Goal: Information Seeking & Learning: Learn about a topic

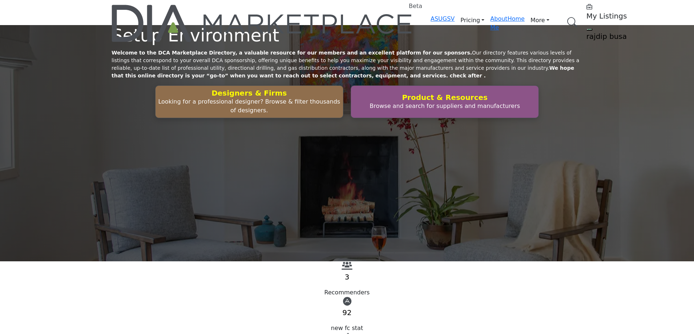
click at [0, 0] on link "Browse Categories" at bounding box center [0, 0] width 0 height 0
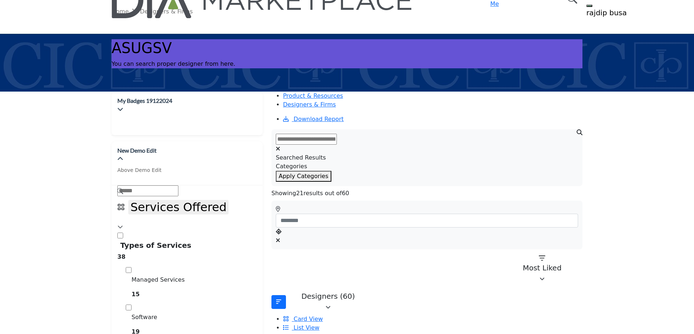
scroll to position [36, 0]
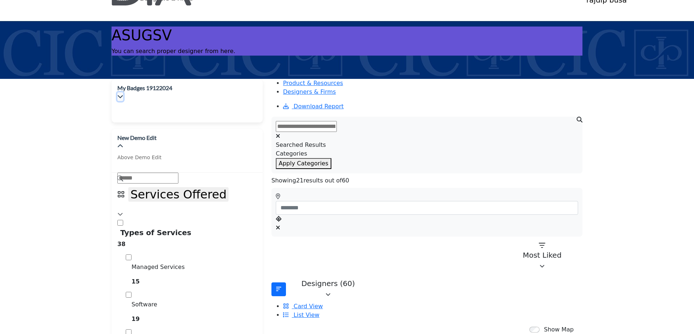
click at [123, 93] on icon "button" at bounding box center [120, 96] width 6 height 6
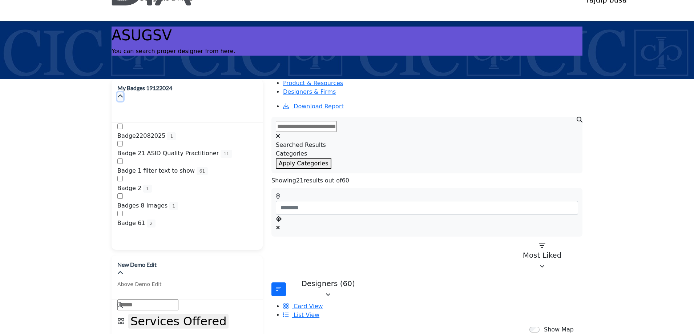
click at [123, 93] on icon "button" at bounding box center [120, 96] width 6 height 6
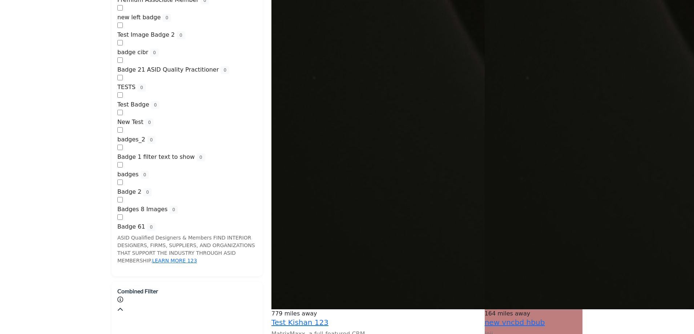
scroll to position [1018, 0]
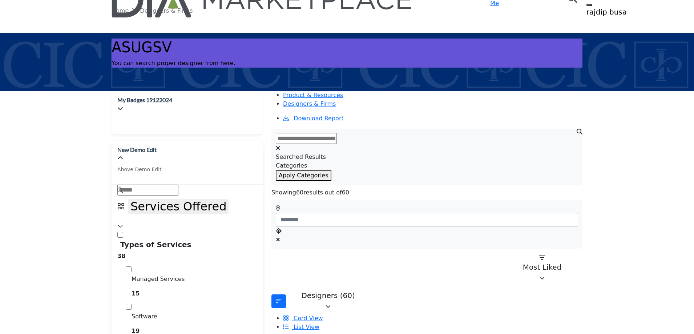
scroll to position [36, 0]
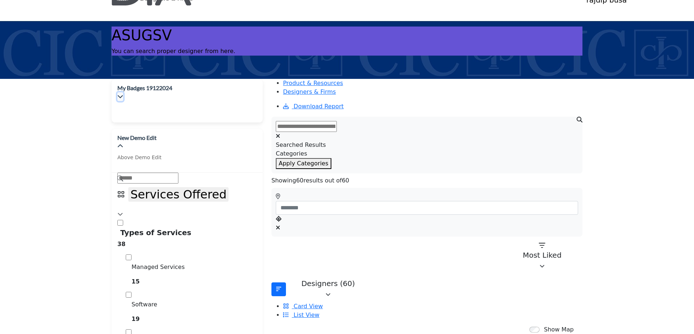
click at [123, 93] on icon "button" at bounding box center [120, 96] width 6 height 6
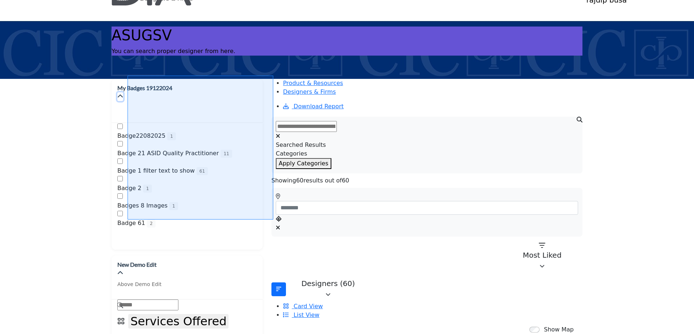
drag, startPoint x: 128, startPoint y: 76, endPoint x: 273, endPoint y: 220, distance: 204.8
click at [273, 220] on div at bounding box center [347, 167] width 694 height 334
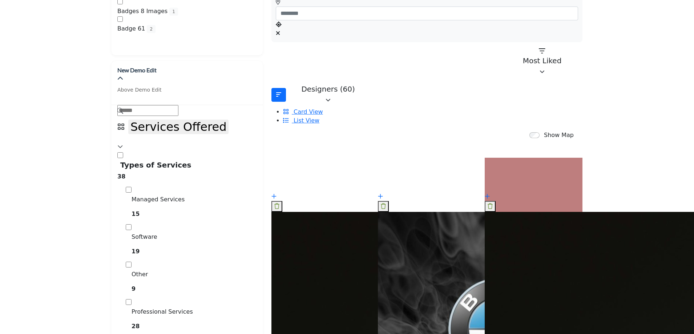
scroll to position [218, 0]
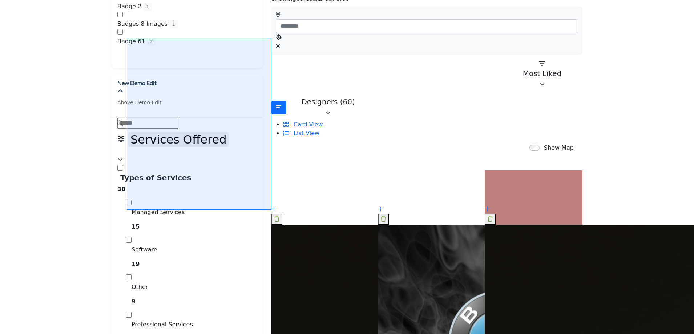
drag, startPoint x: 127, startPoint y: 38, endPoint x: 272, endPoint y: 210, distance: 224.7
click at [272, 210] on div at bounding box center [347, 167] width 694 height 334
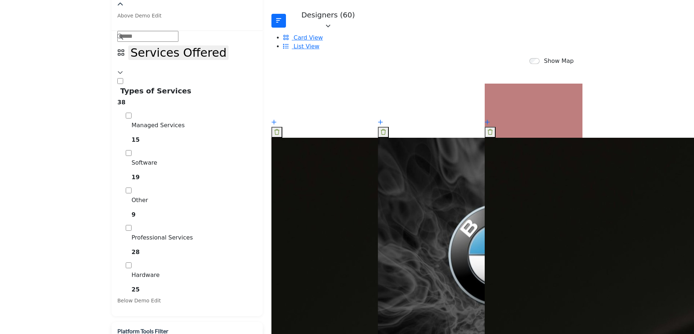
scroll to position [327, 0]
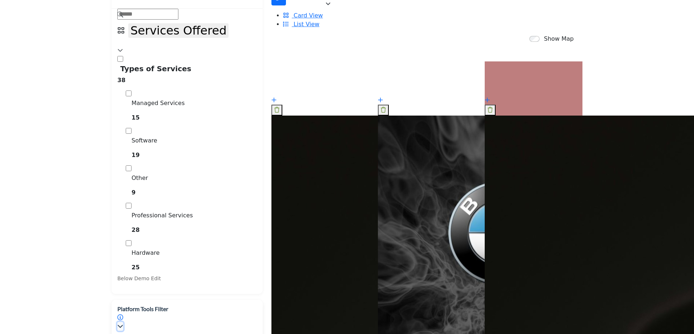
click at [123, 323] on icon "button" at bounding box center [120, 326] width 6 height 6
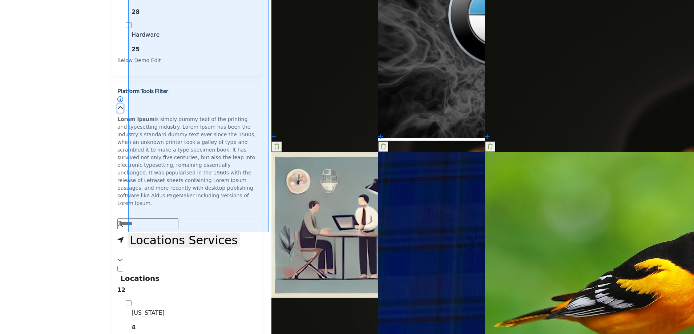
scroll to position [582, 0]
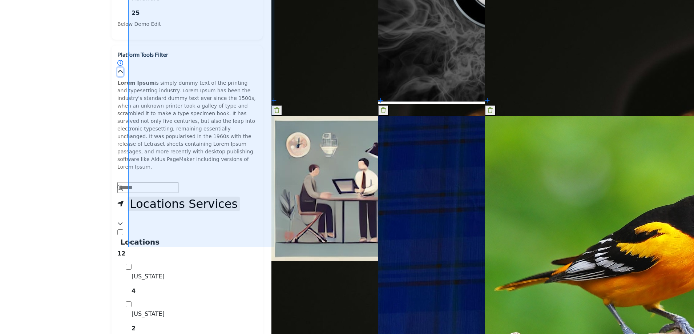
drag, startPoint x: 128, startPoint y: 65, endPoint x: 275, endPoint y: 247, distance: 233.4
click at [275, 247] on div at bounding box center [347, 167] width 694 height 334
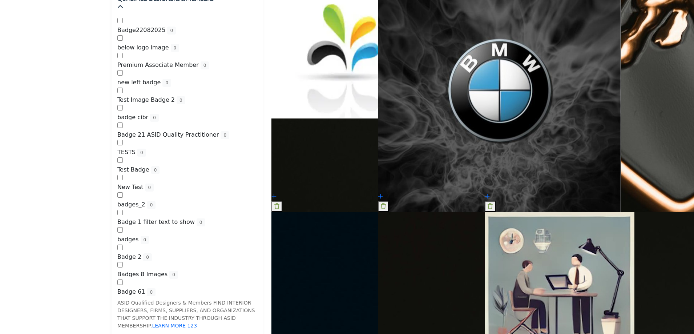
scroll to position [1454, 0]
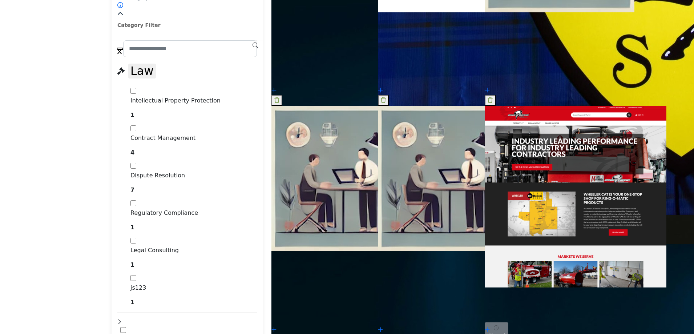
scroll to position [2254, 0]
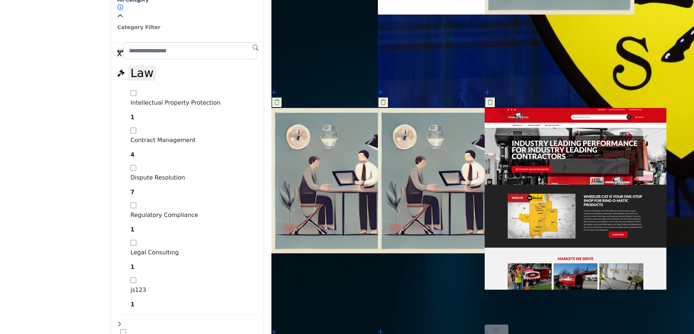
drag, startPoint x: 142, startPoint y: 264, endPoint x: 138, endPoint y: 257, distance: 7.4
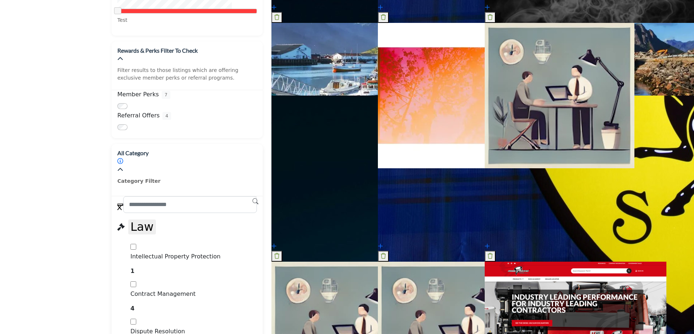
scroll to position [2072, 0]
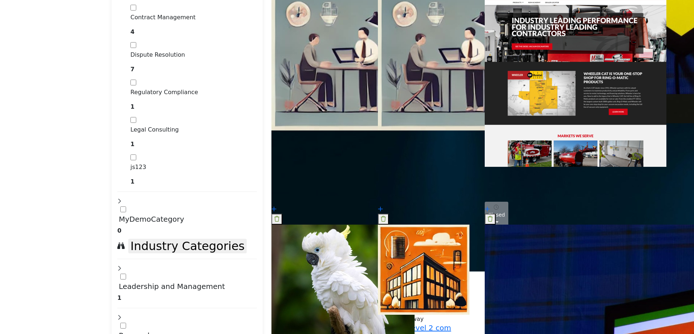
scroll to position [2399, 0]
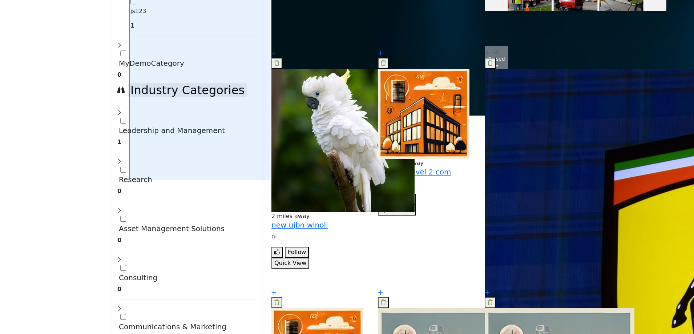
scroll to position [2601, 0]
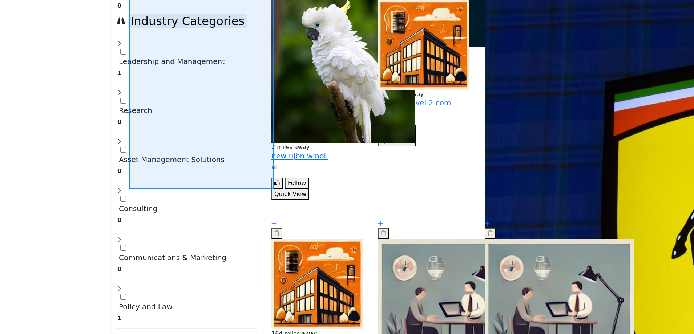
drag, startPoint x: 129, startPoint y: 70, endPoint x: 274, endPoint y: 189, distance: 186.7
click at [274, 189] on div at bounding box center [347, 167] width 694 height 334
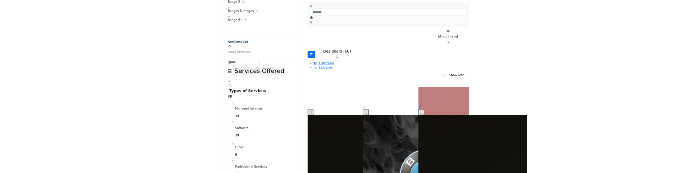
scroll to position [327, 0]
